Goal: Task Accomplishment & Management: Use online tool/utility

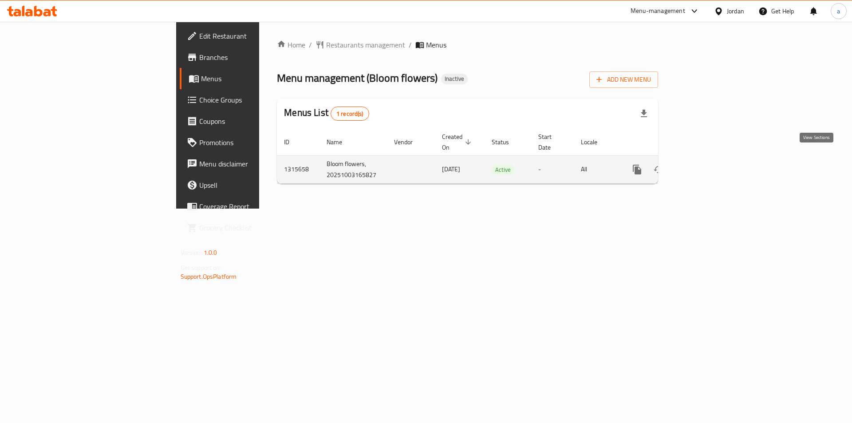
click at [706, 164] on icon "enhanced table" at bounding box center [700, 169] width 11 height 11
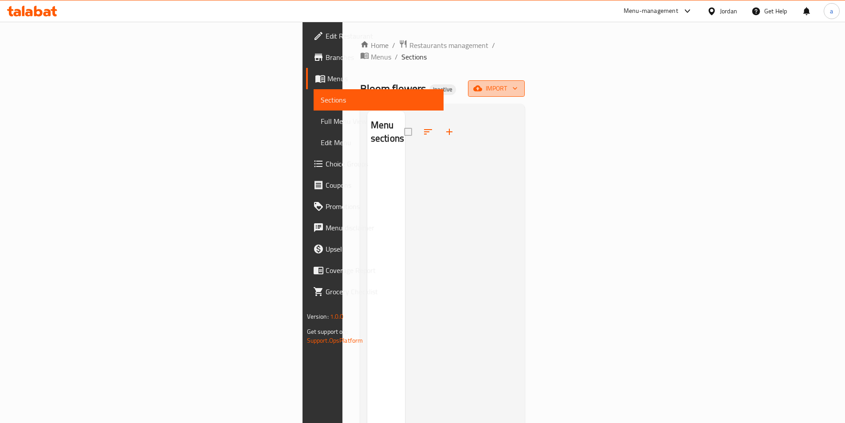
click at [525, 84] on button "import" at bounding box center [496, 88] width 57 height 16
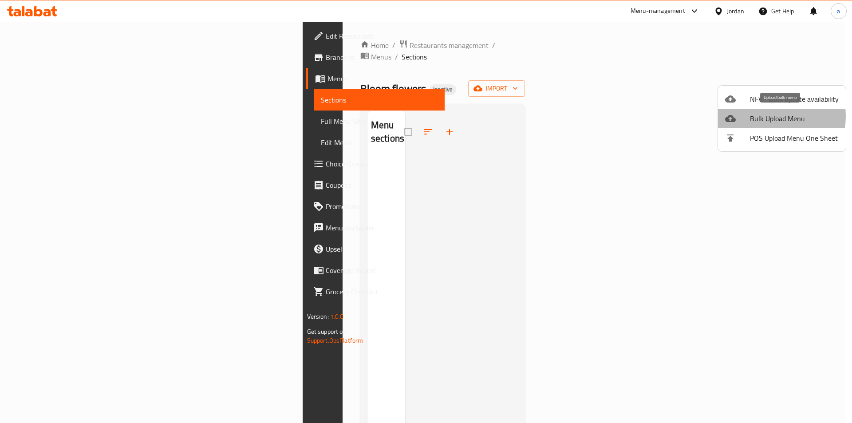
click at [765, 116] on span "Bulk Upload Menu" at bounding box center [794, 118] width 89 height 11
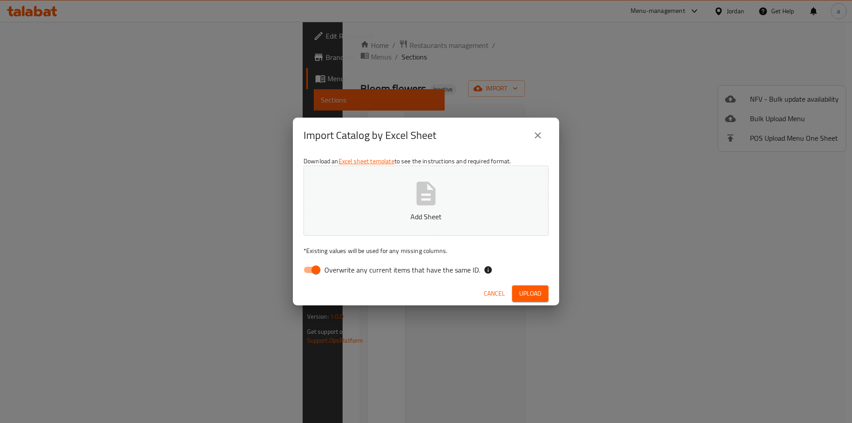
click at [322, 272] on input "Overwrite any current items that have the same ID." at bounding box center [315, 269] width 51 height 17
checkbox input "false"
click at [386, 212] on p "Add Sheet" at bounding box center [425, 216] width 217 height 11
click at [519, 293] on span "Upload" at bounding box center [530, 293] width 22 height 11
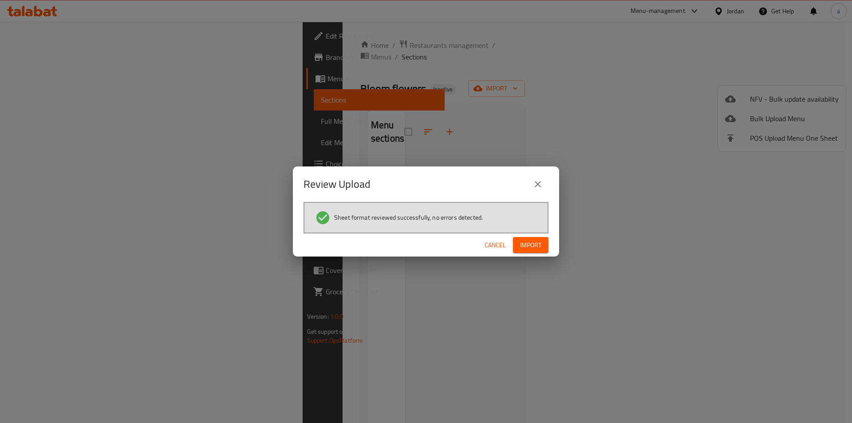
click at [531, 247] on span "Import" at bounding box center [530, 244] width 21 height 11
